Goal: Navigation & Orientation: Find specific page/section

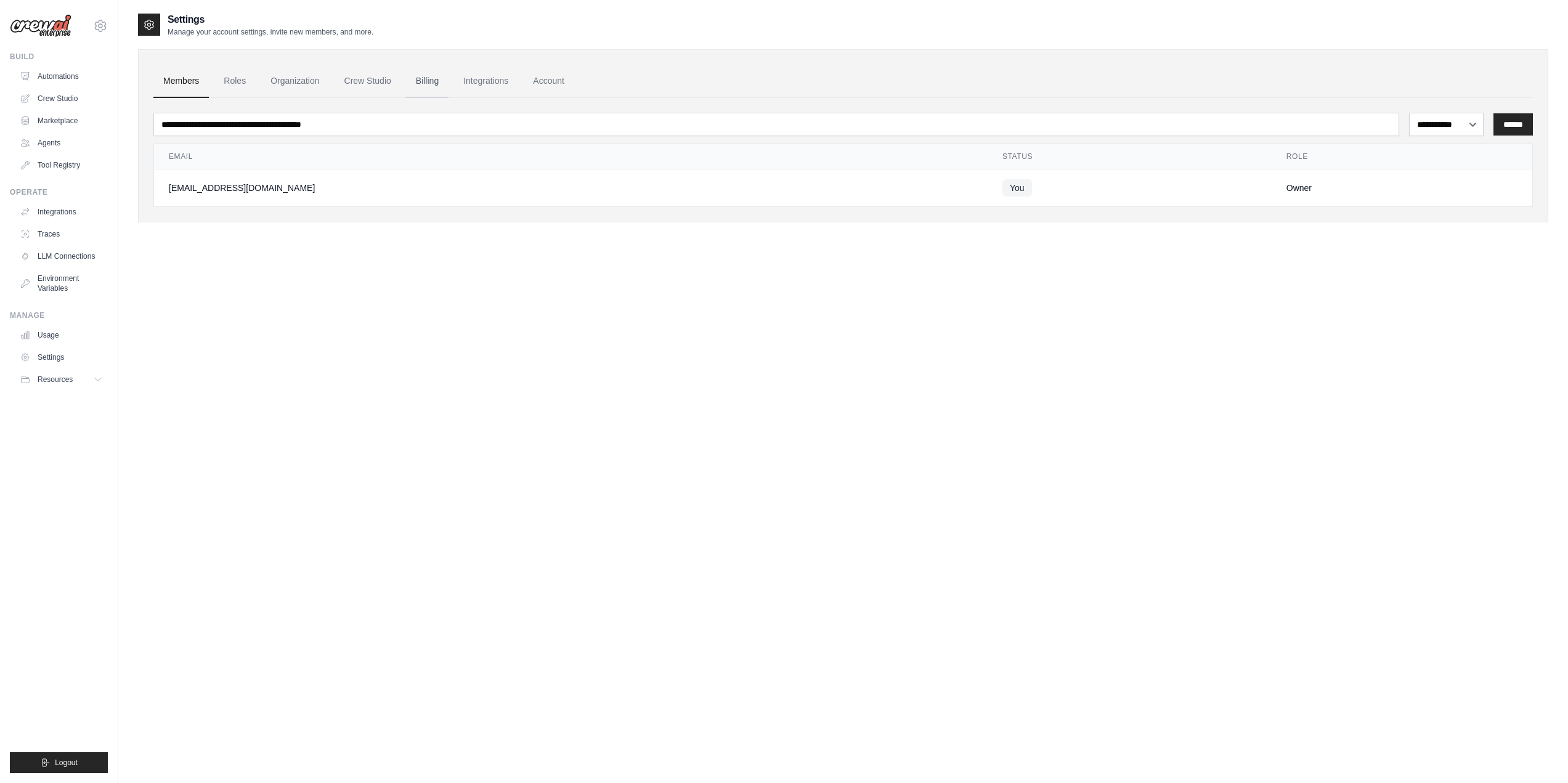
click at [427, 74] on link "Billing" at bounding box center [427, 81] width 42 height 33
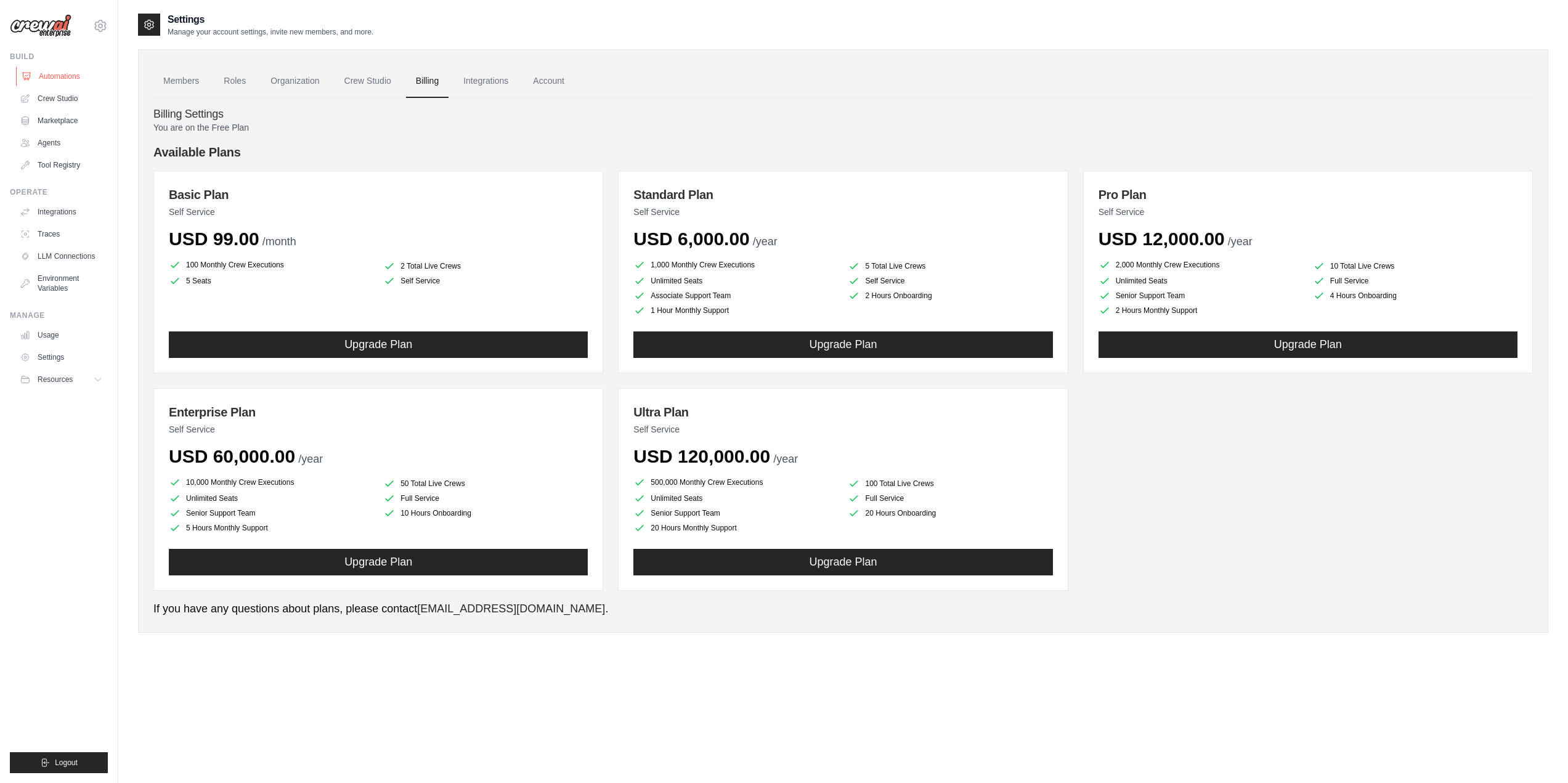
click at [77, 73] on link "Automations" at bounding box center [62, 76] width 93 height 20
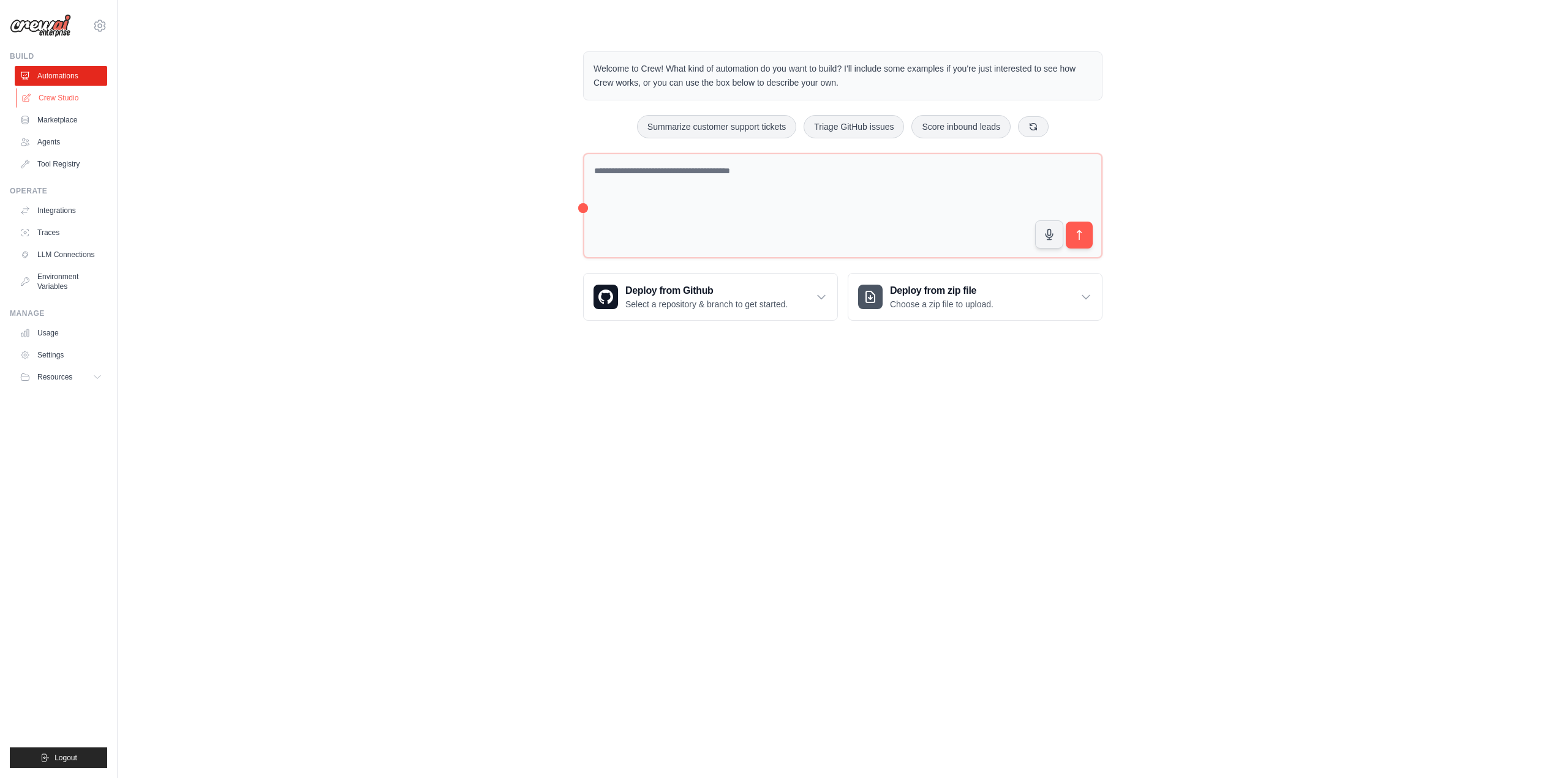
click at [55, 102] on link "Crew Studio" at bounding box center [62, 98] width 92 height 20
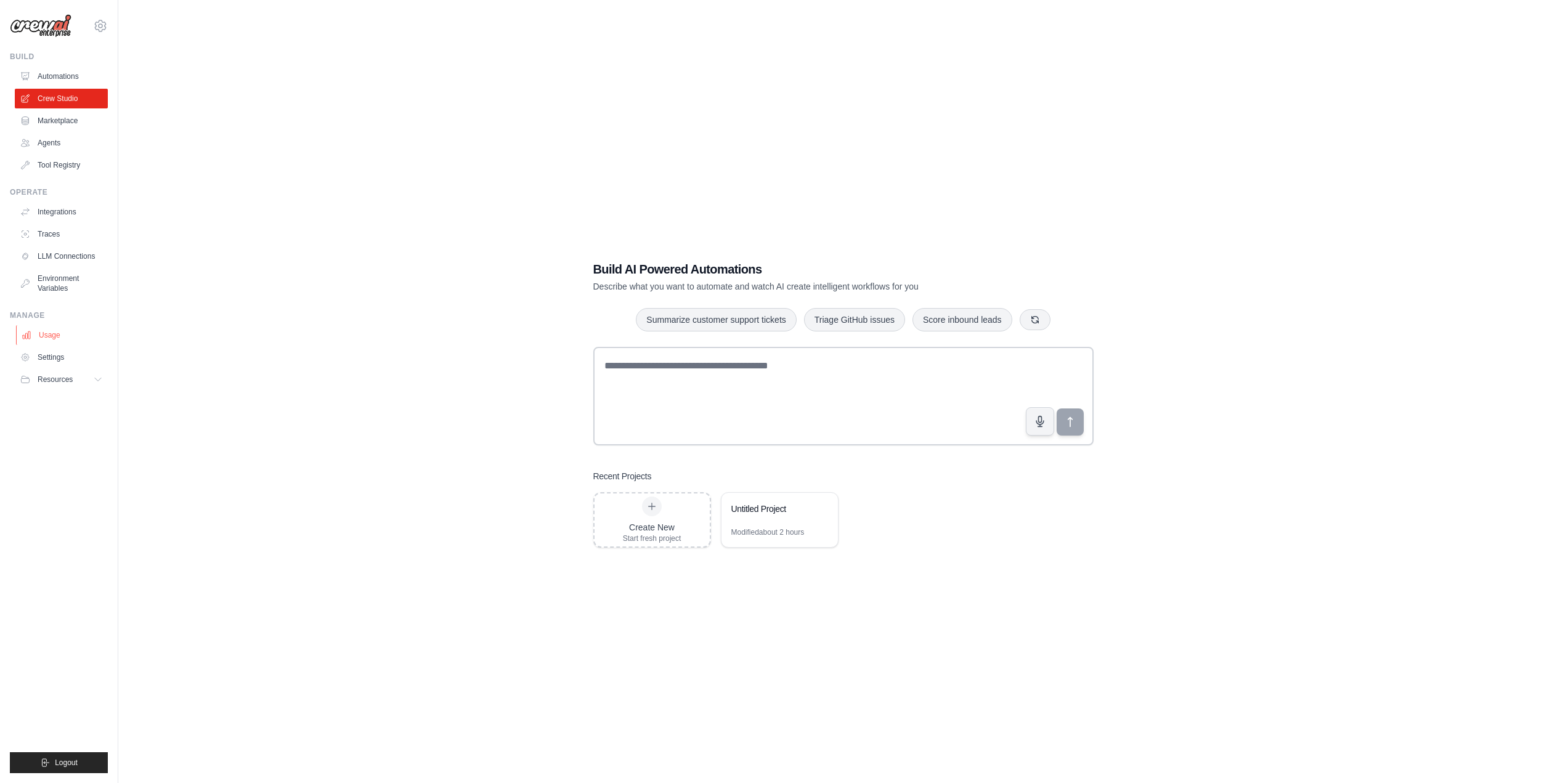
click at [62, 335] on link "Usage" at bounding box center [62, 335] width 93 height 20
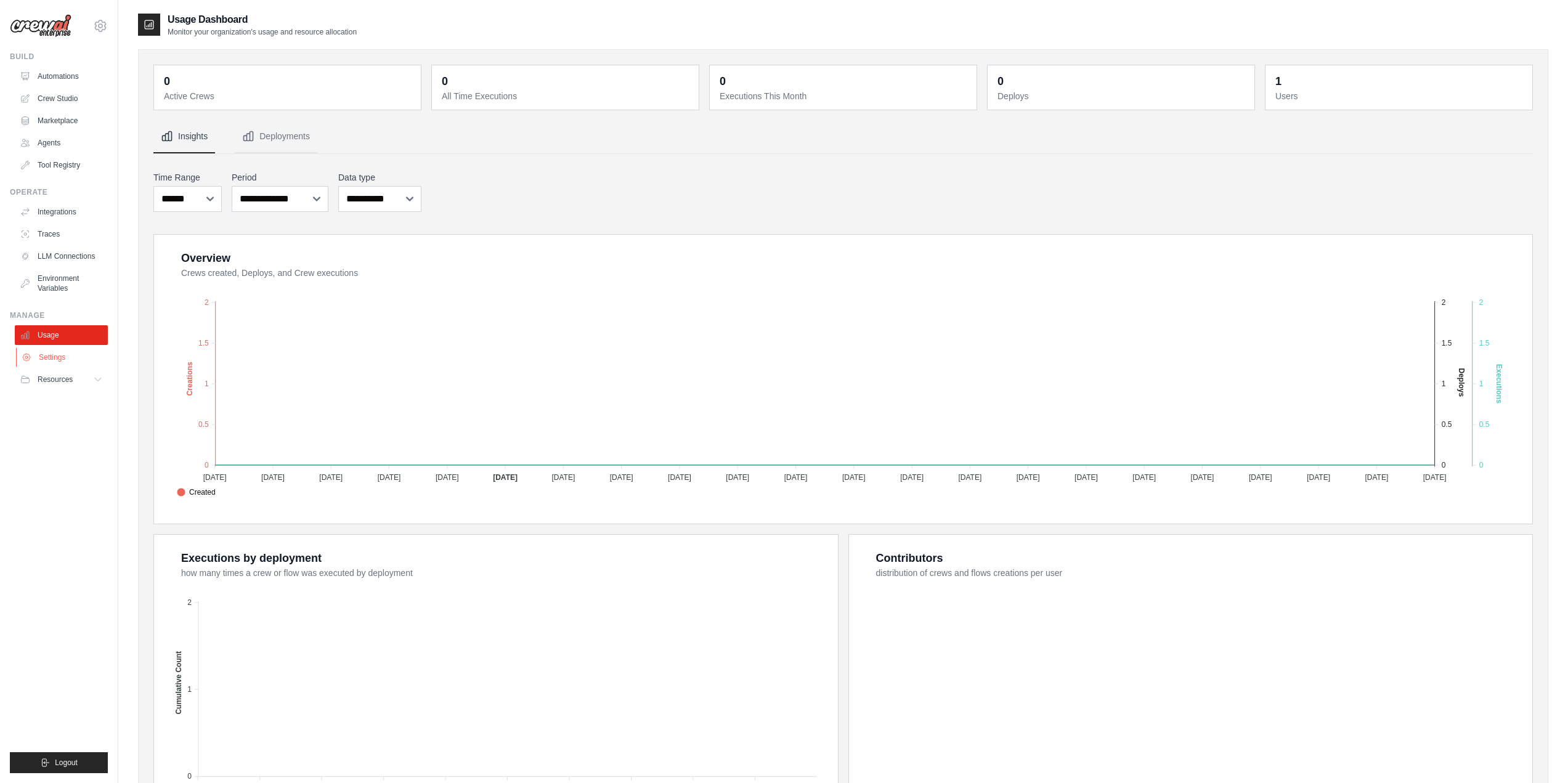
click at [68, 361] on link "Settings" at bounding box center [62, 357] width 93 height 20
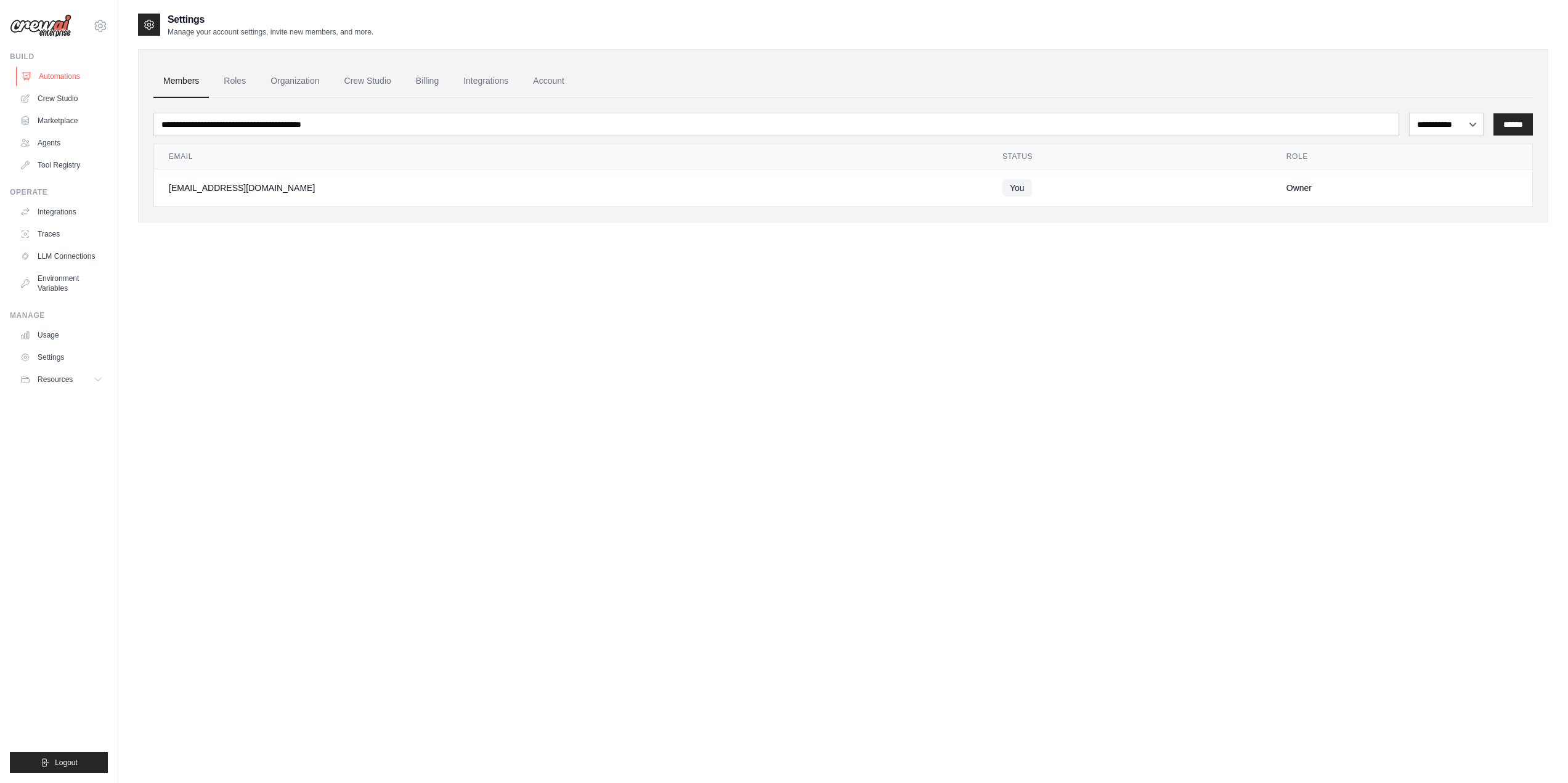
click at [67, 77] on link "Automations" at bounding box center [62, 76] width 93 height 20
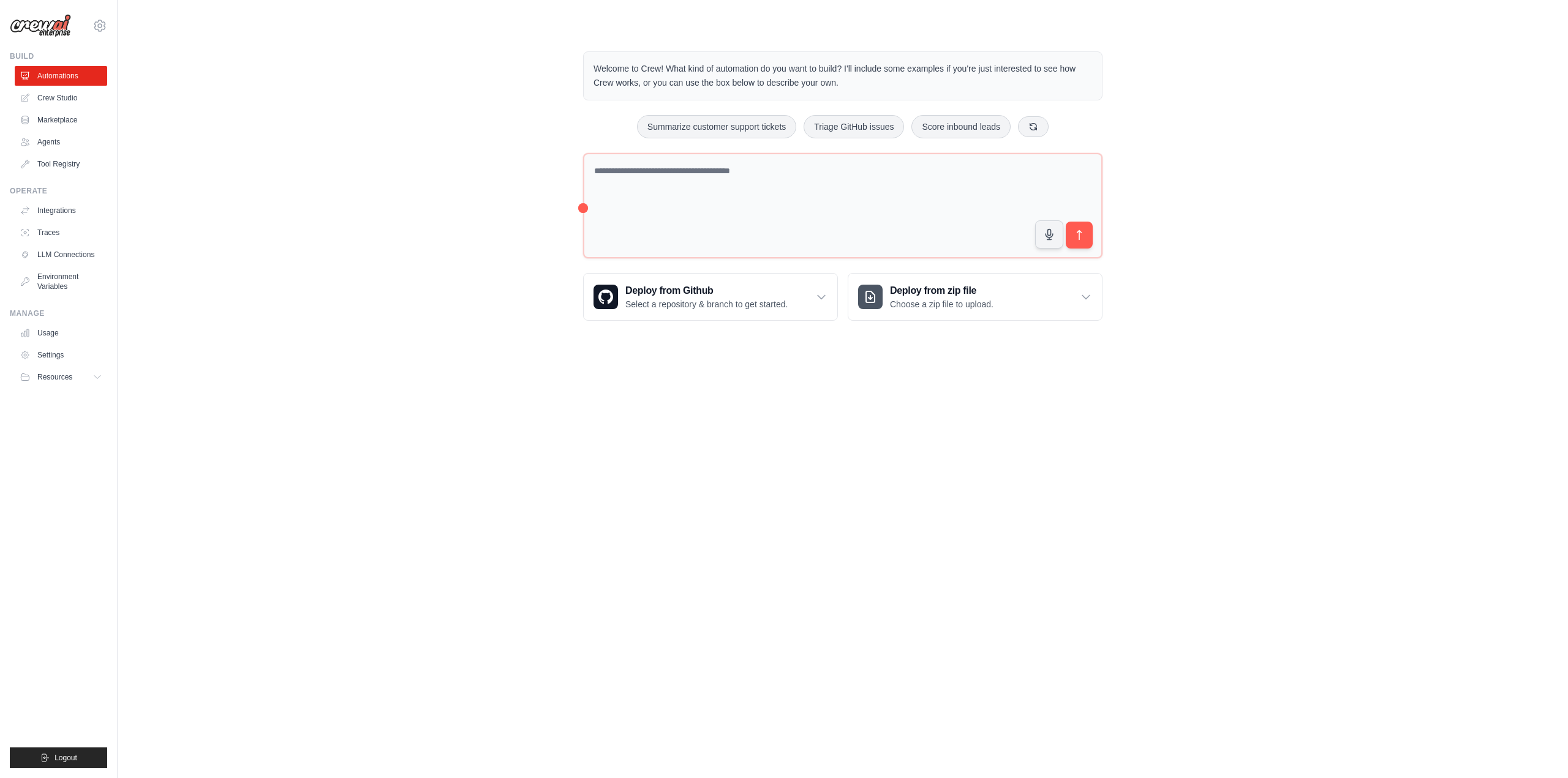
click at [44, 34] on img at bounding box center [40, 25] width 61 height 23
click at [41, 97] on link "Crew Studio" at bounding box center [62, 98] width 92 height 20
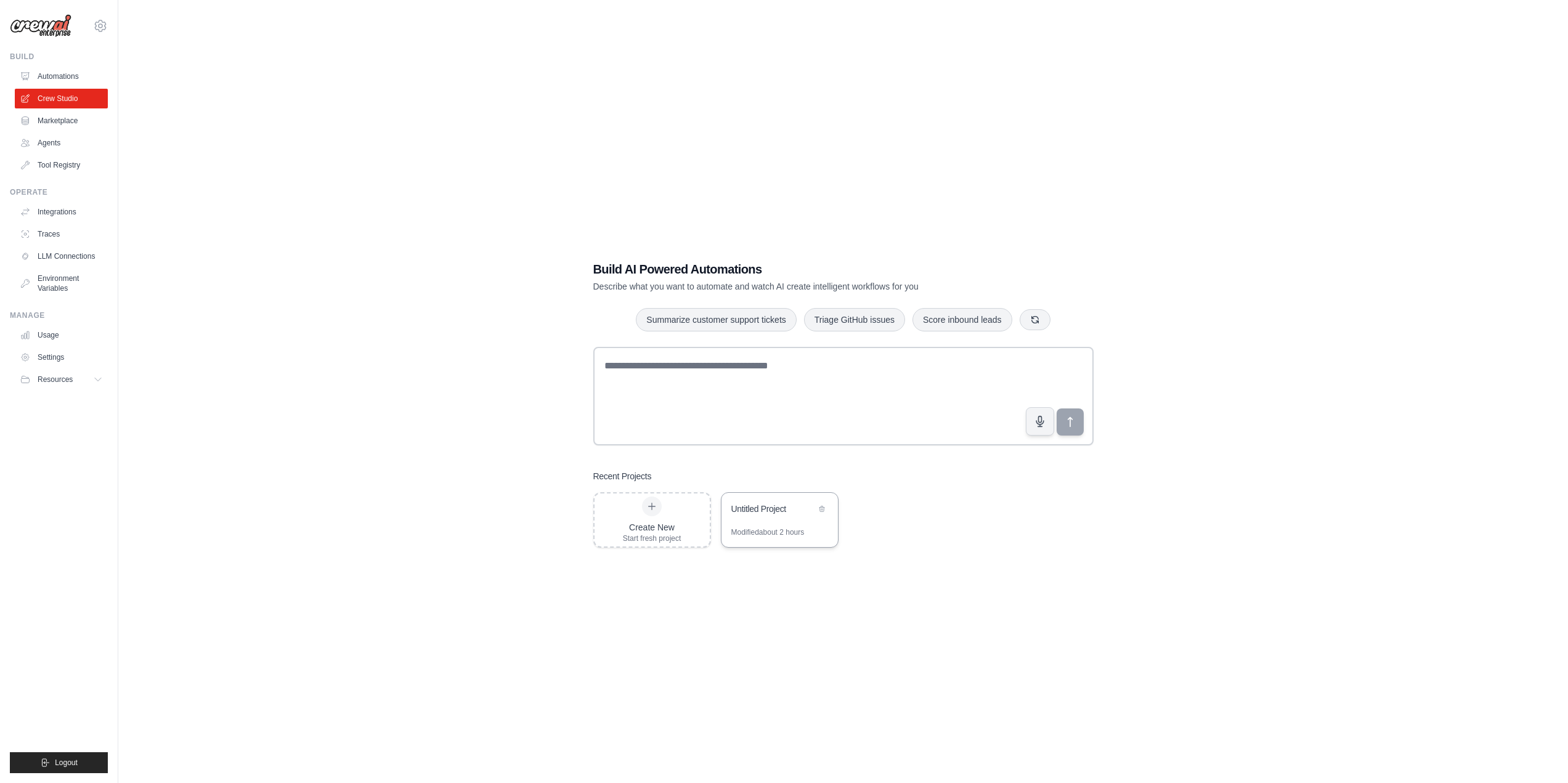
click at [775, 518] on div "Untitled Project" at bounding box center [780, 510] width 117 height 34
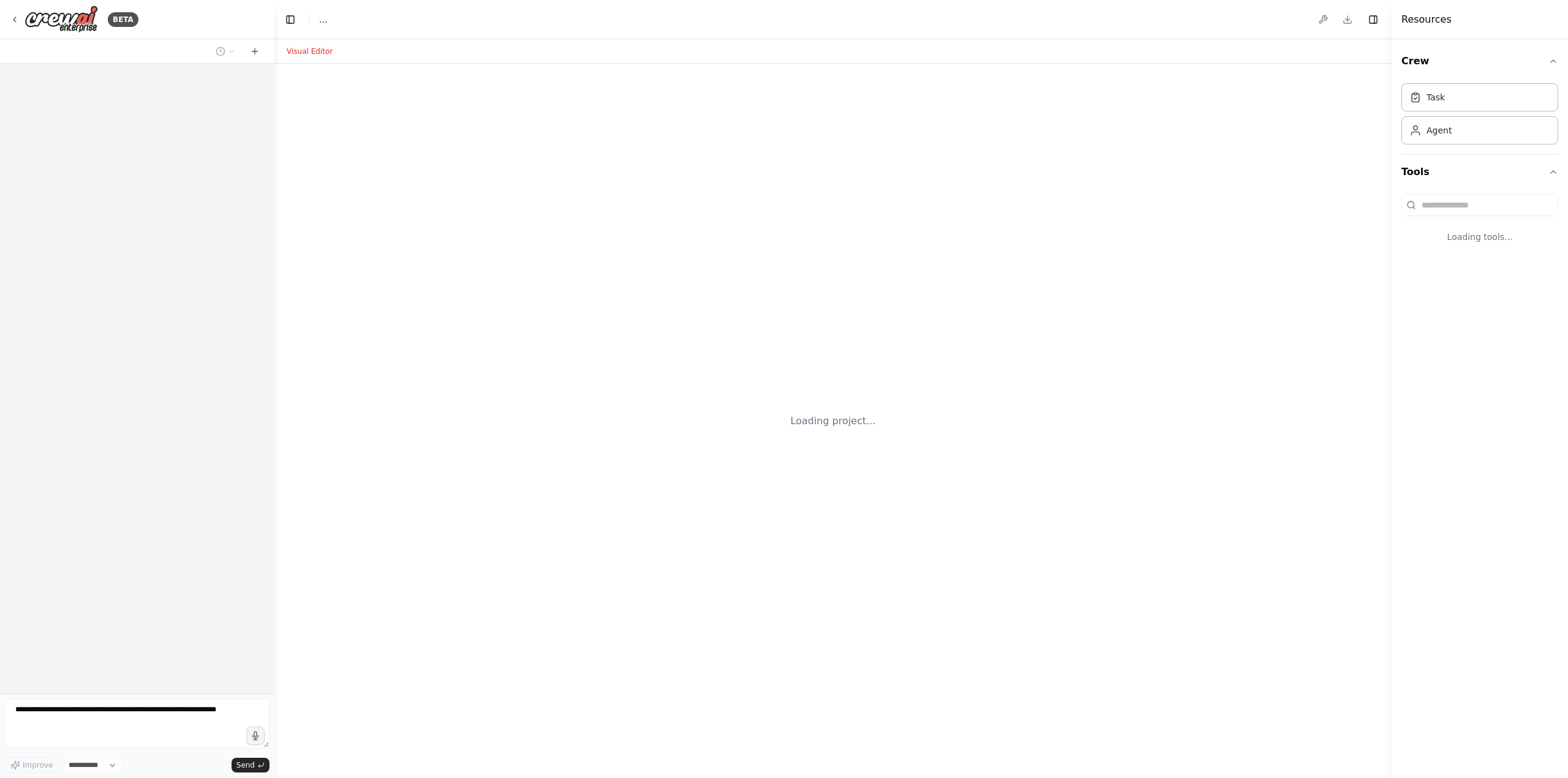
select select "****"
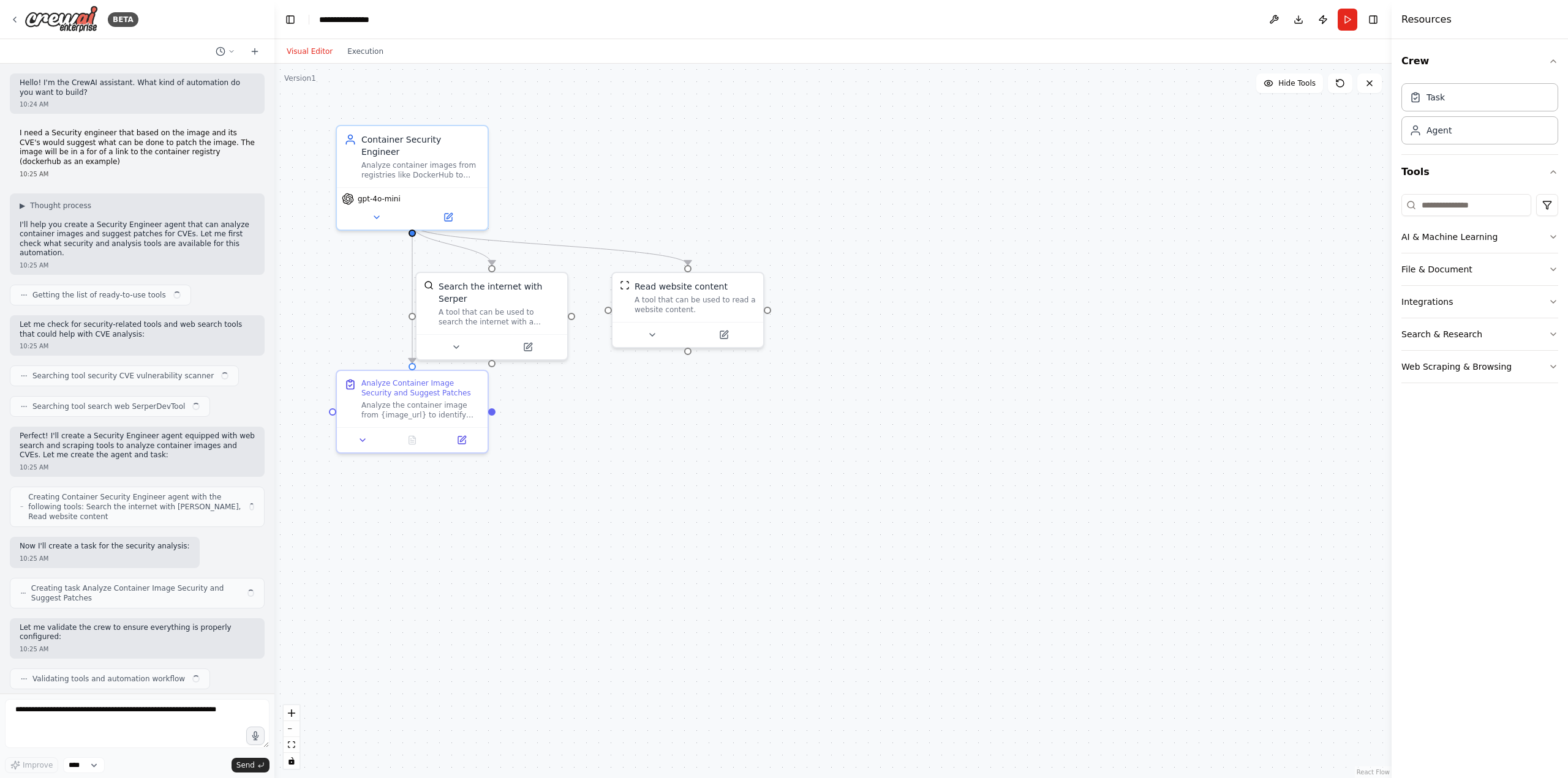
scroll to position [267, 0]
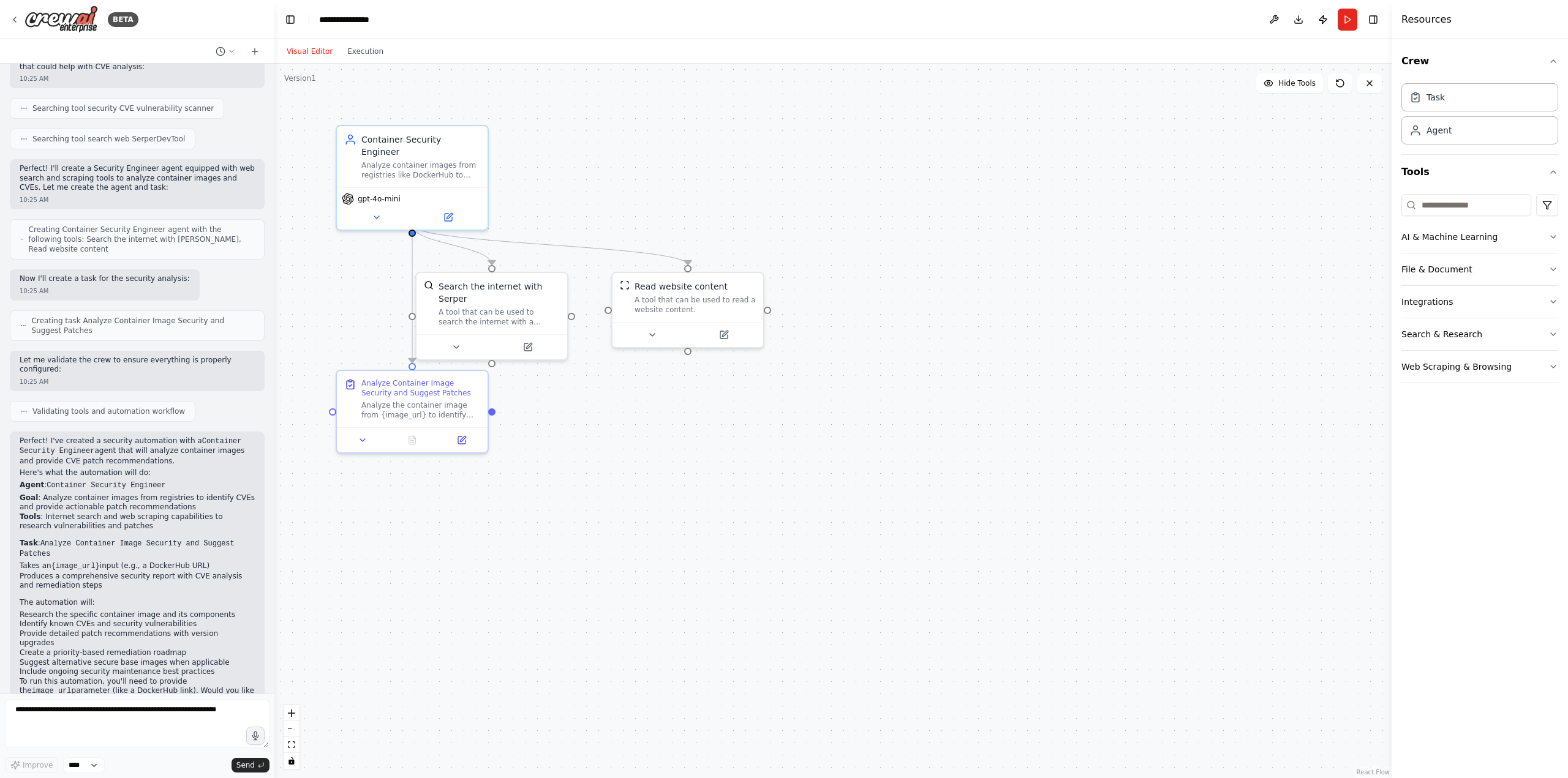
drag, startPoint x: 705, startPoint y: 570, endPoint x: 707, endPoint y: 528, distance: 42.0
click at [705, 567] on div ".deletable-edge-delete-btn { width: 20px; height: 20px; border: 0px solid #ffff…" at bounding box center [832, 420] width 1117 height 714
